Goal: Navigation & Orientation: Find specific page/section

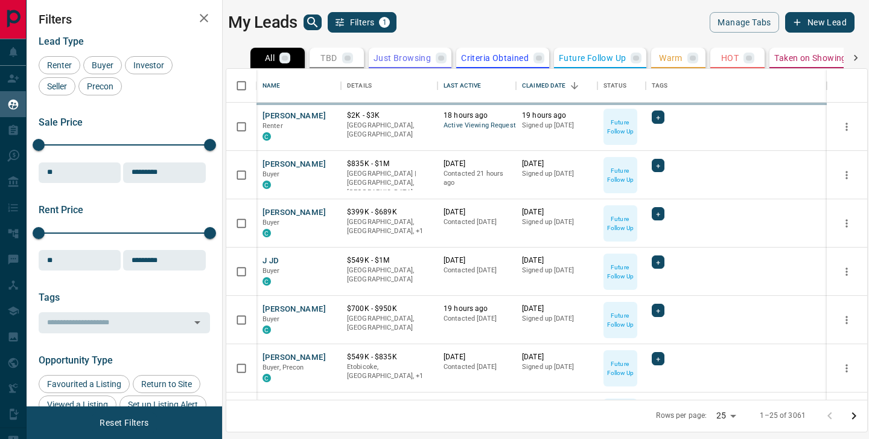
scroll to position [1, 1]
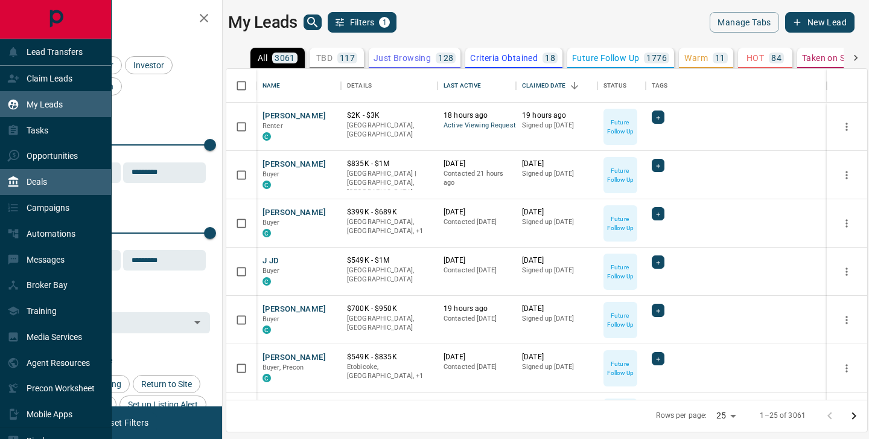
click at [31, 179] on p "Deals" at bounding box center [37, 182] width 21 height 10
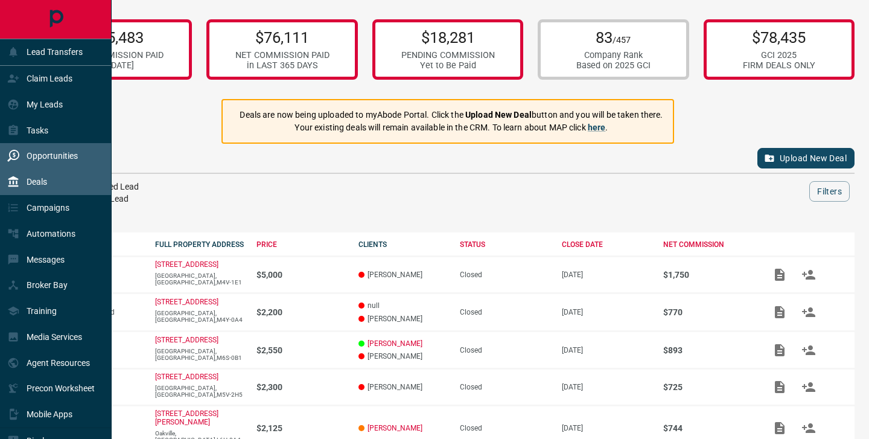
click at [39, 156] on p "Opportunities" at bounding box center [52, 156] width 51 height 10
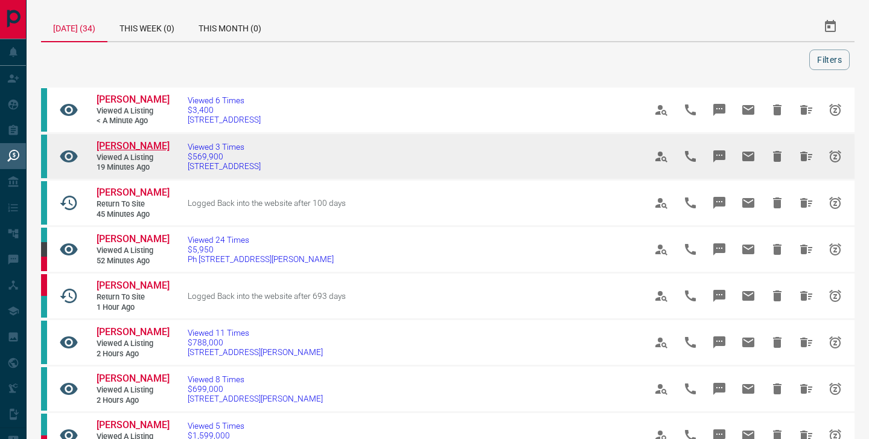
click at [114, 142] on span "[PERSON_NAME]" at bounding box center [133, 145] width 73 height 11
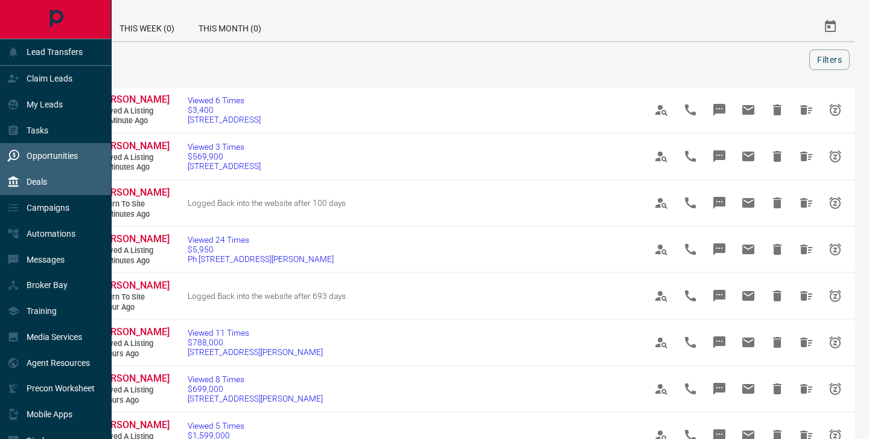
click at [28, 183] on p "Deals" at bounding box center [37, 182] width 21 height 10
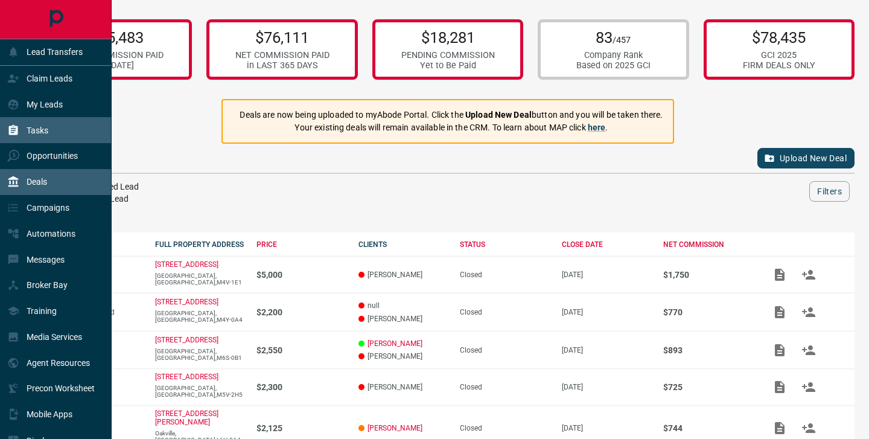
click at [19, 127] on icon at bounding box center [13, 130] width 12 height 12
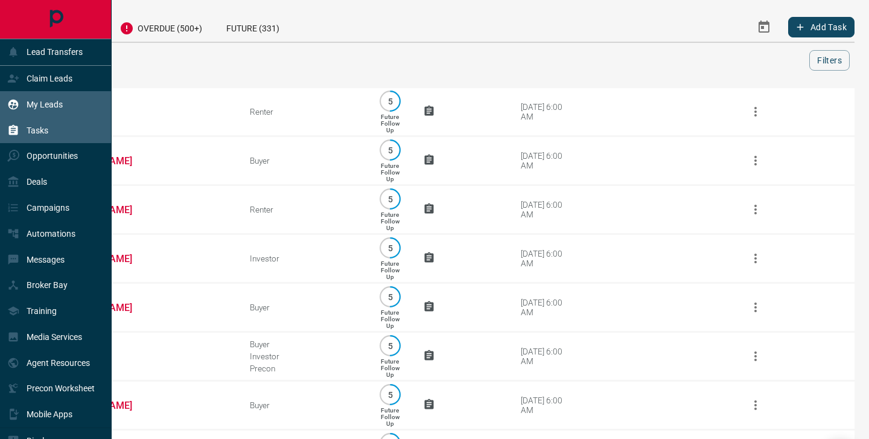
click at [39, 103] on p "My Leads" at bounding box center [45, 105] width 36 height 10
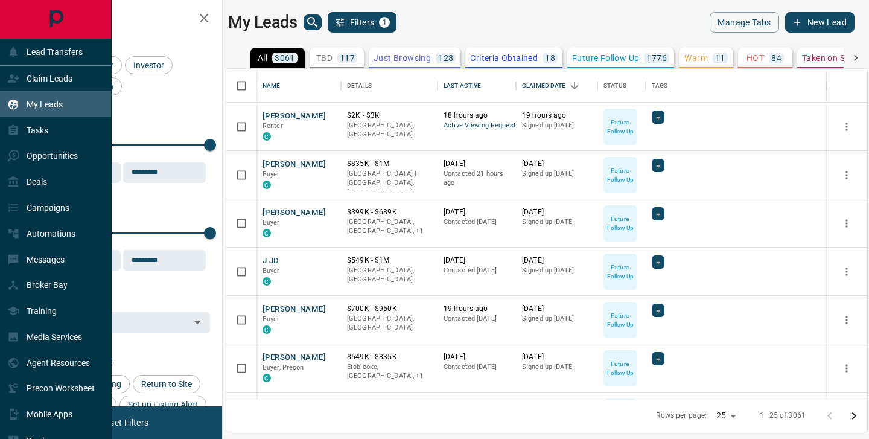
scroll to position [331, 641]
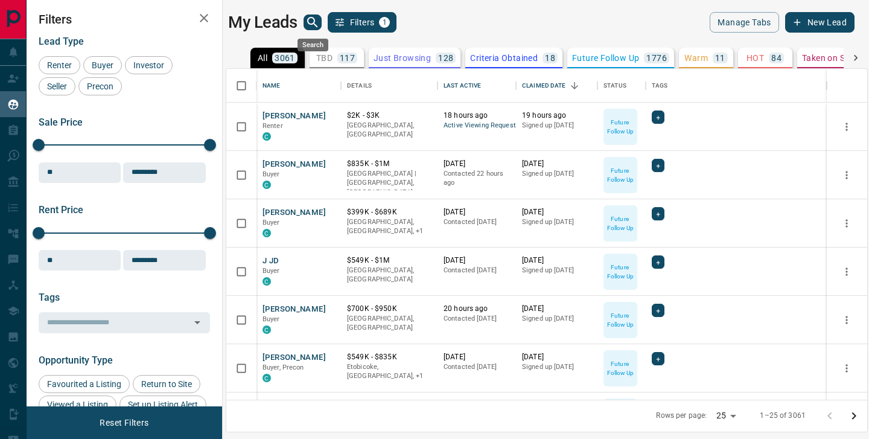
click at [316, 19] on icon "search button" at bounding box center [312, 22] width 14 height 14
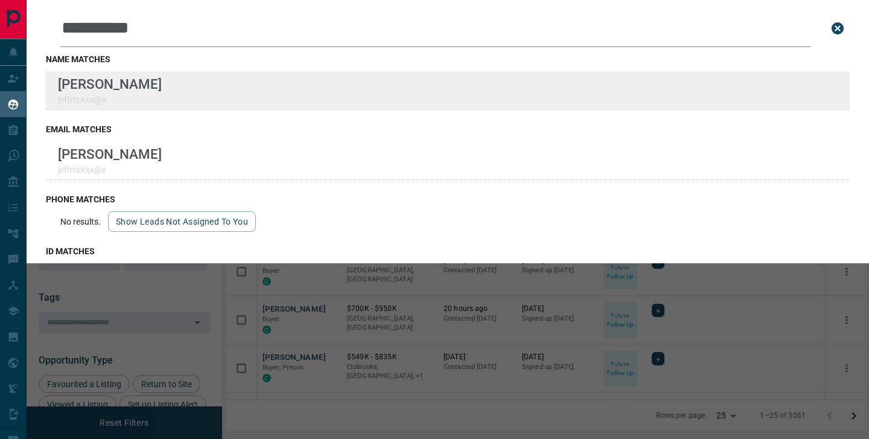
type input "**********"
click at [0, 0] on div "**********" at bounding box center [434, 211] width 869 height 423
